Goal: Task Accomplishment & Management: Complete application form

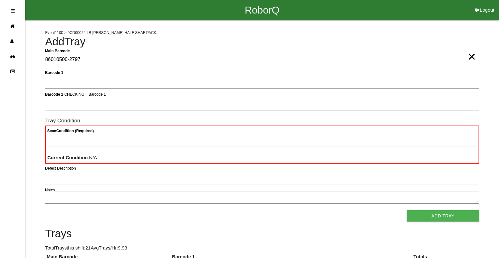
type Barcode "86010500-2797"
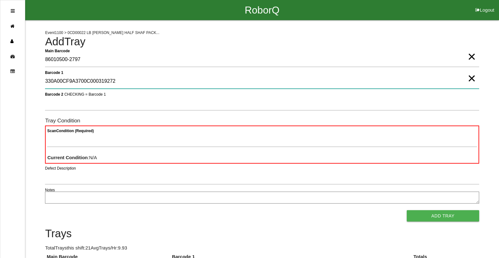
type 1 "330A00CF9A3700C000319272"
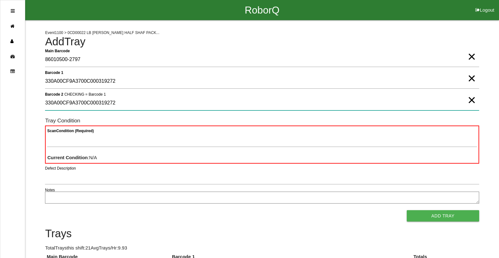
type 2 "330A00CF9A3700C000319272"
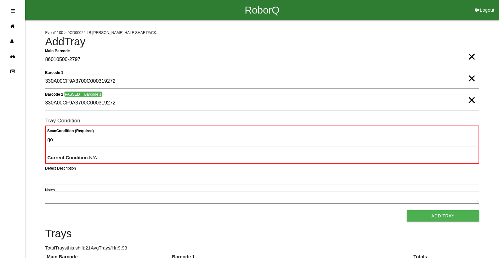
type Condition "goo"
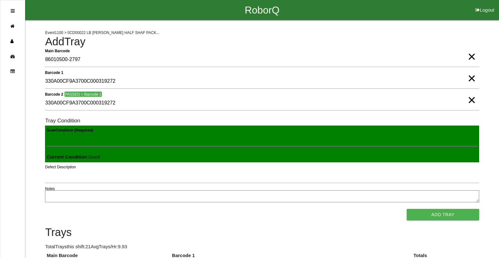
click at [407, 209] on button "Add Tray" at bounding box center [443, 214] width 72 height 11
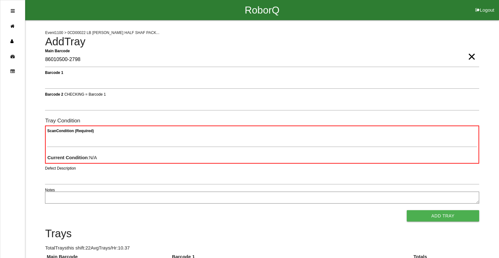
type Barcode "86010500-2798"
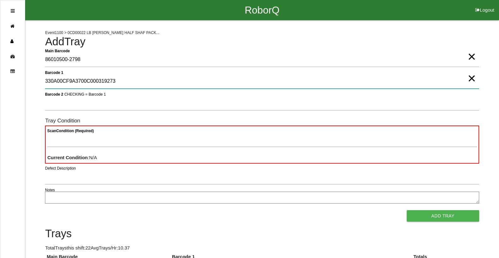
type 1 "330A00CF9A3700C000319273"
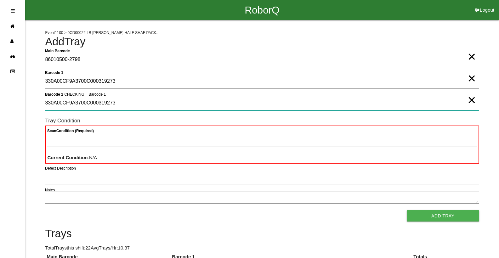
type 2 "330A00CF9A3700C000319273"
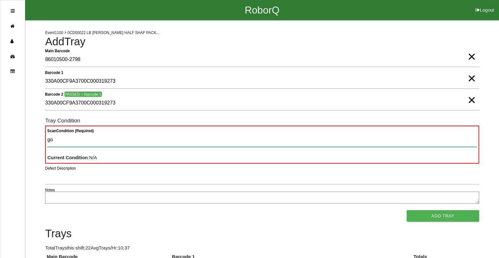
type Condition "goo"
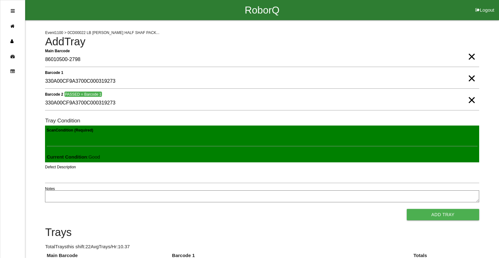
click button "Add Tray" at bounding box center [443, 214] width 72 height 11
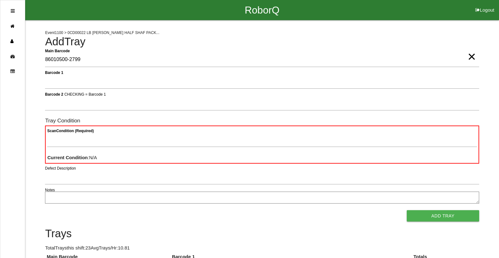
type Barcode "86010500-2799"
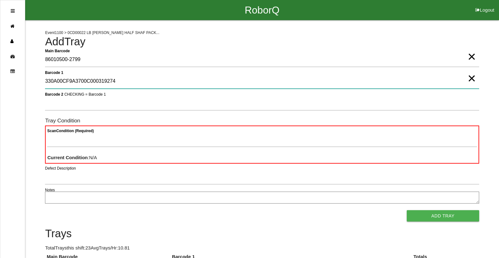
type 1 "330A00CF9A3700C000319274"
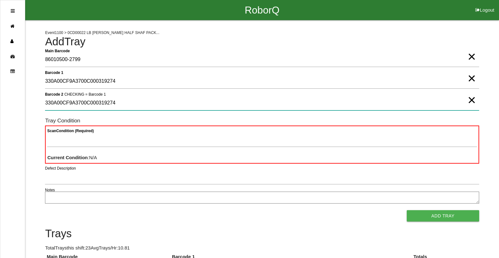
type 2 "330A00CF9A3700C000319274"
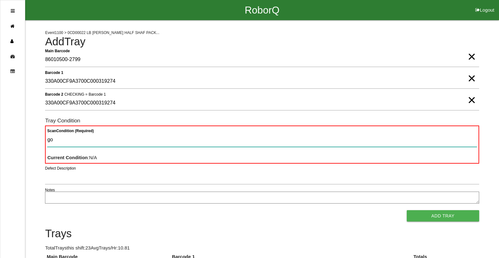
type Condition "goo"
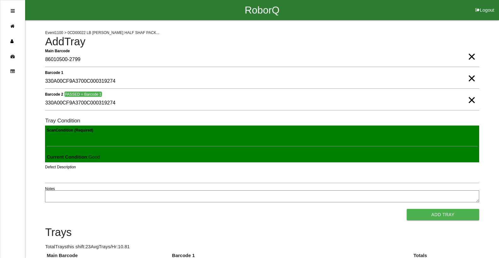
click at [407, 209] on button "Add Tray" at bounding box center [443, 214] width 72 height 11
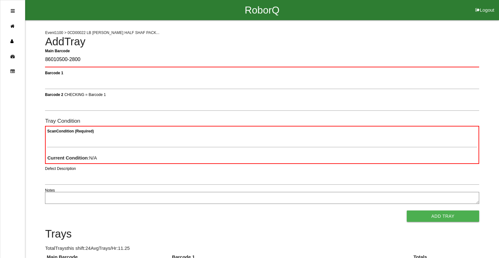
type Barcode "86010500-2800"
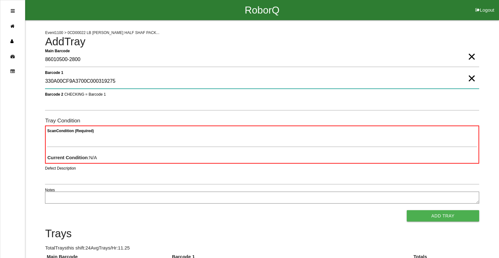
type 1 "330A00CF9A3700C000319275"
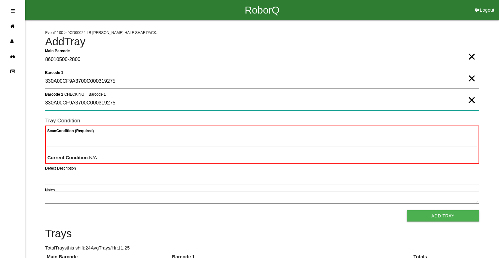
type 2 "330A00CF9A3700C000319275"
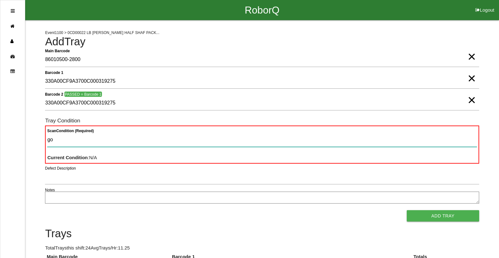
type Condition "goo"
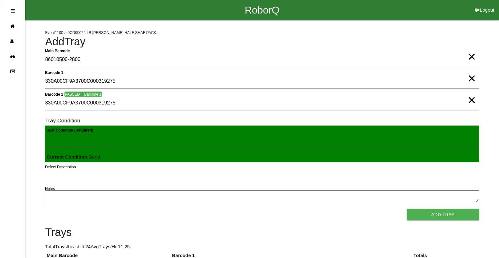
click at [407, 209] on button "Add Tray" at bounding box center [443, 214] width 72 height 11
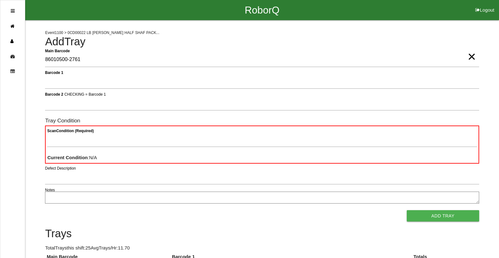
type Barcode "86010500-2761"
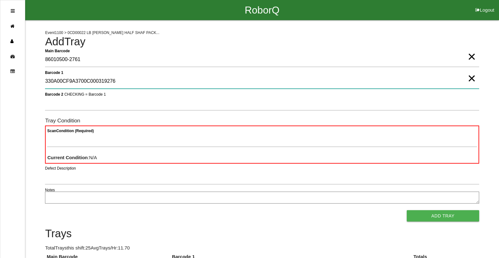
type 1 "330A00CF9A3700C000319276"
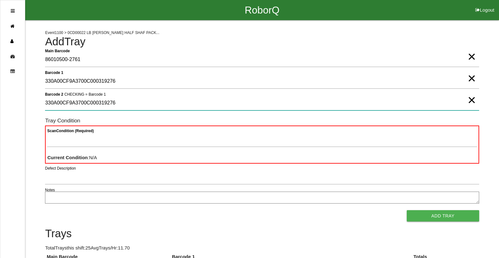
type 2 "330A00CF9A3700C000319276"
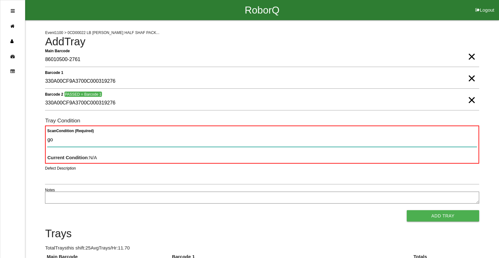
type Condition "goo"
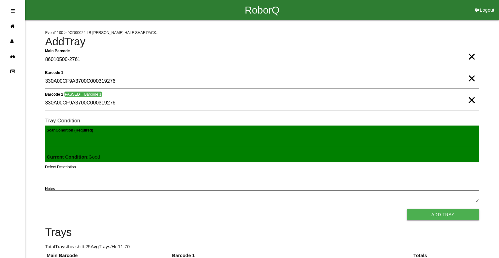
click at [407, 209] on button "Add Tray" at bounding box center [443, 214] width 72 height 11
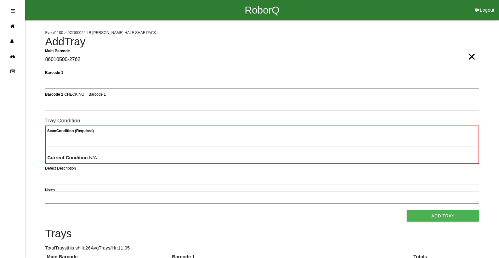
type Barcode "86010500-2762"
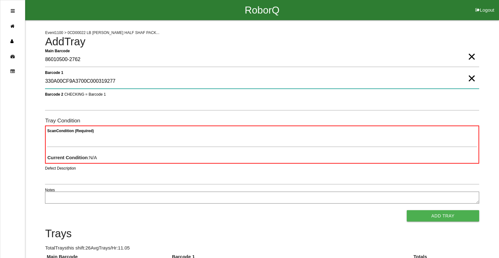
type 1 "330A00CF9A3700C000319277"
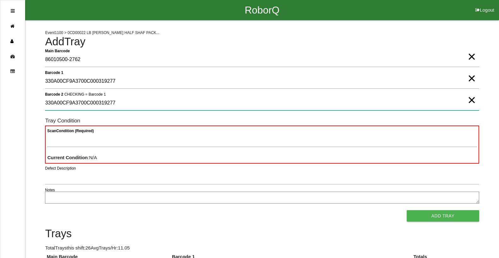
type 2 "330A00CF9A3700C000319277"
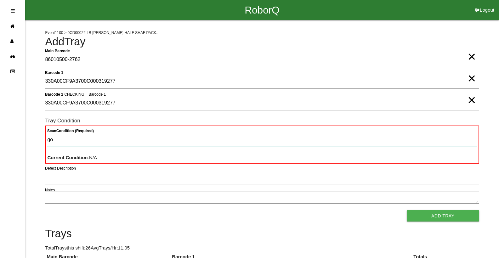
type Condition "goo"
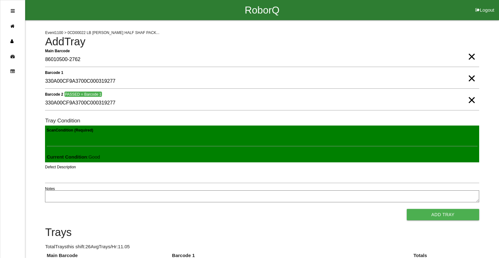
click at [407, 209] on button "Add Tray" at bounding box center [443, 214] width 72 height 11
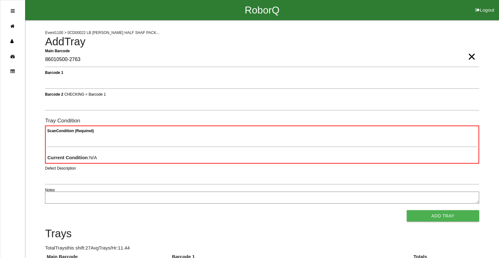
type Barcode "86010500-2763"
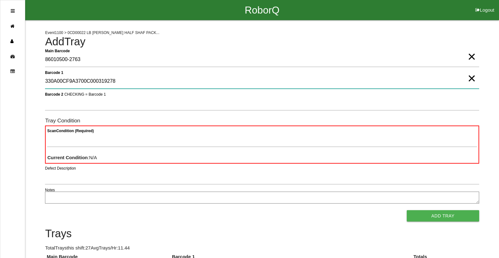
type 1 "330A00CF9A3700C000319278"
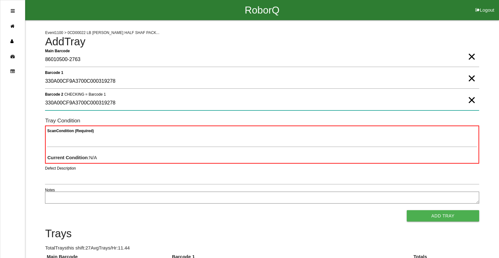
type 2 "330A00CF9A3700C000319278"
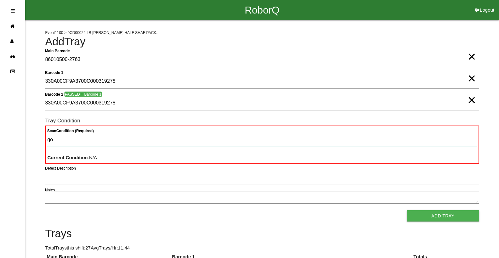
type Condition "goo"
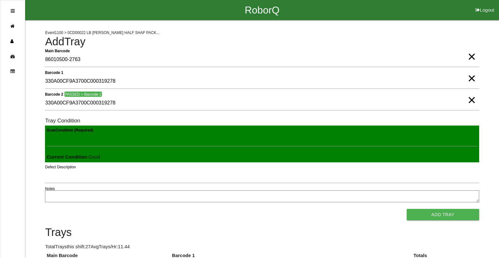
click at [407, 209] on button "Add Tray" at bounding box center [443, 214] width 72 height 11
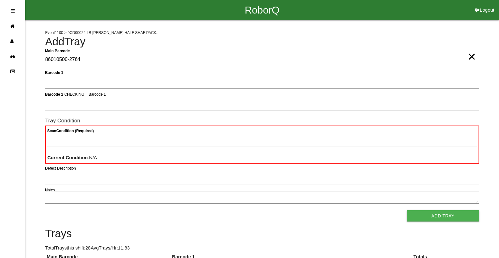
type Barcode "86010500-2764"
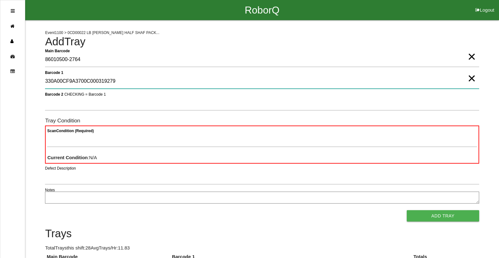
type 1 "330A00CF9A3700C000319279"
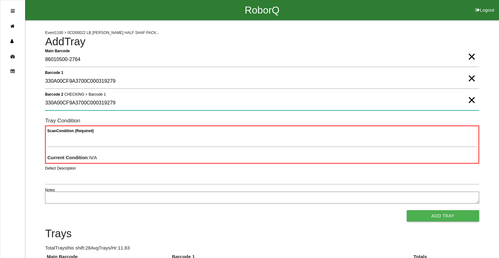
type 2 "330A00CF9A3700C000319279"
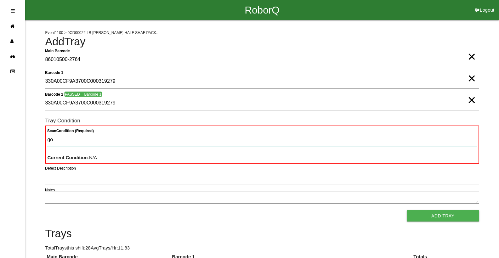
type Condition "goo"
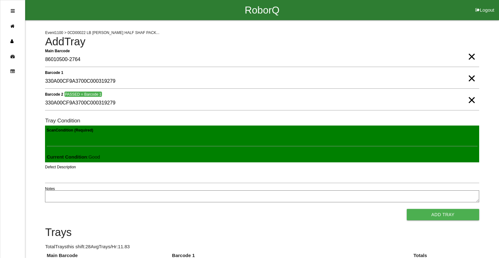
click at [407, 209] on button "Add Tray" at bounding box center [443, 214] width 72 height 11
